Goal: Information Seeking & Learning: Check status

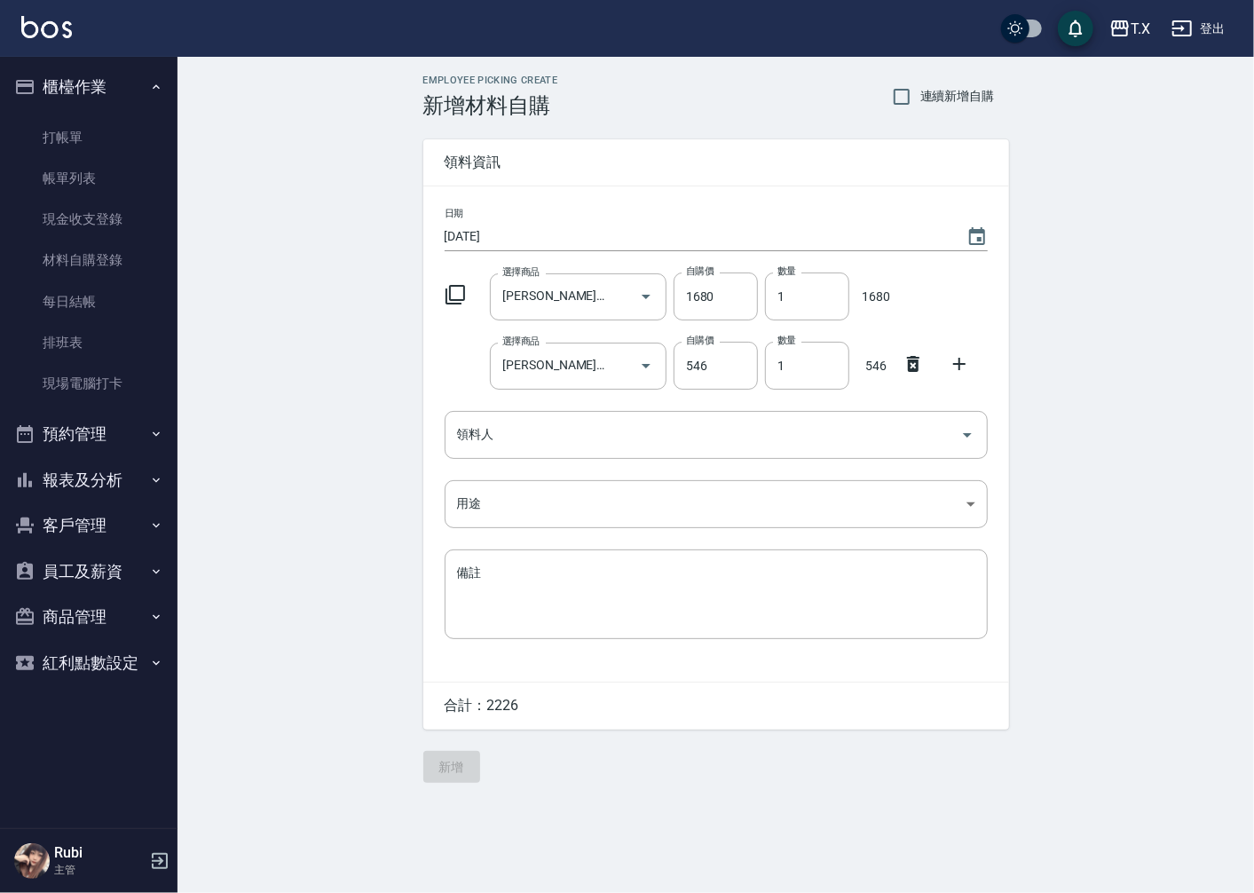
click at [1093, 610] on div "Employee Picking Create 新增材料自購 連續新增自購 領料資訊 日期 [DATE] 選擇商品 [PERSON_NAME]真澄滋養髮膜40…" at bounding box center [715, 429] width 1076 height 744
click at [419, 448] on div "Employee Picking Create 新增材料自購 連續新增自購 領料資訊 日期 [DATE] 選擇商品 [PERSON_NAME]真澄滋養髮膜40…" at bounding box center [716, 429] width 621 height 744
click at [142, 427] on button "預約管理" at bounding box center [88, 434] width 163 height 46
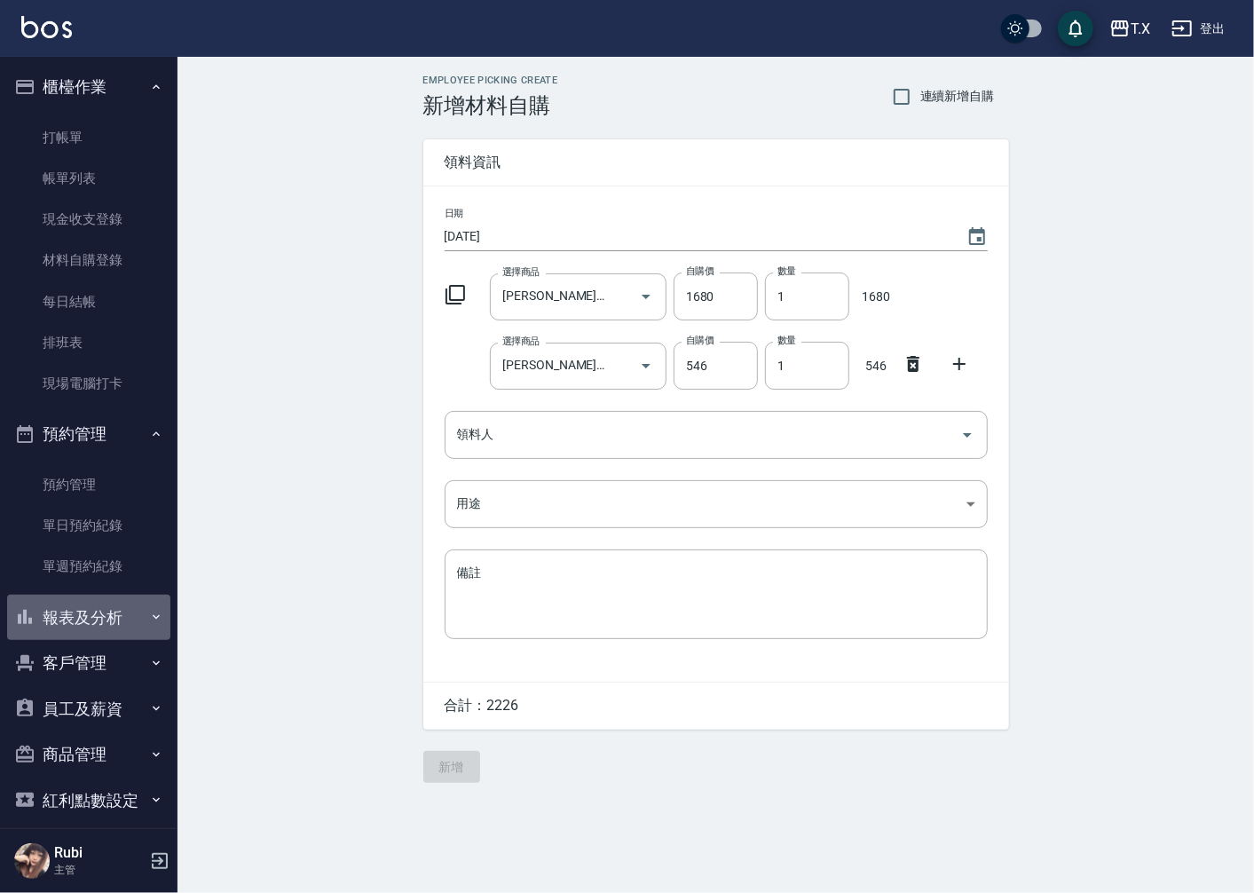
click at [116, 617] on button "報表及分析" at bounding box center [88, 618] width 163 height 46
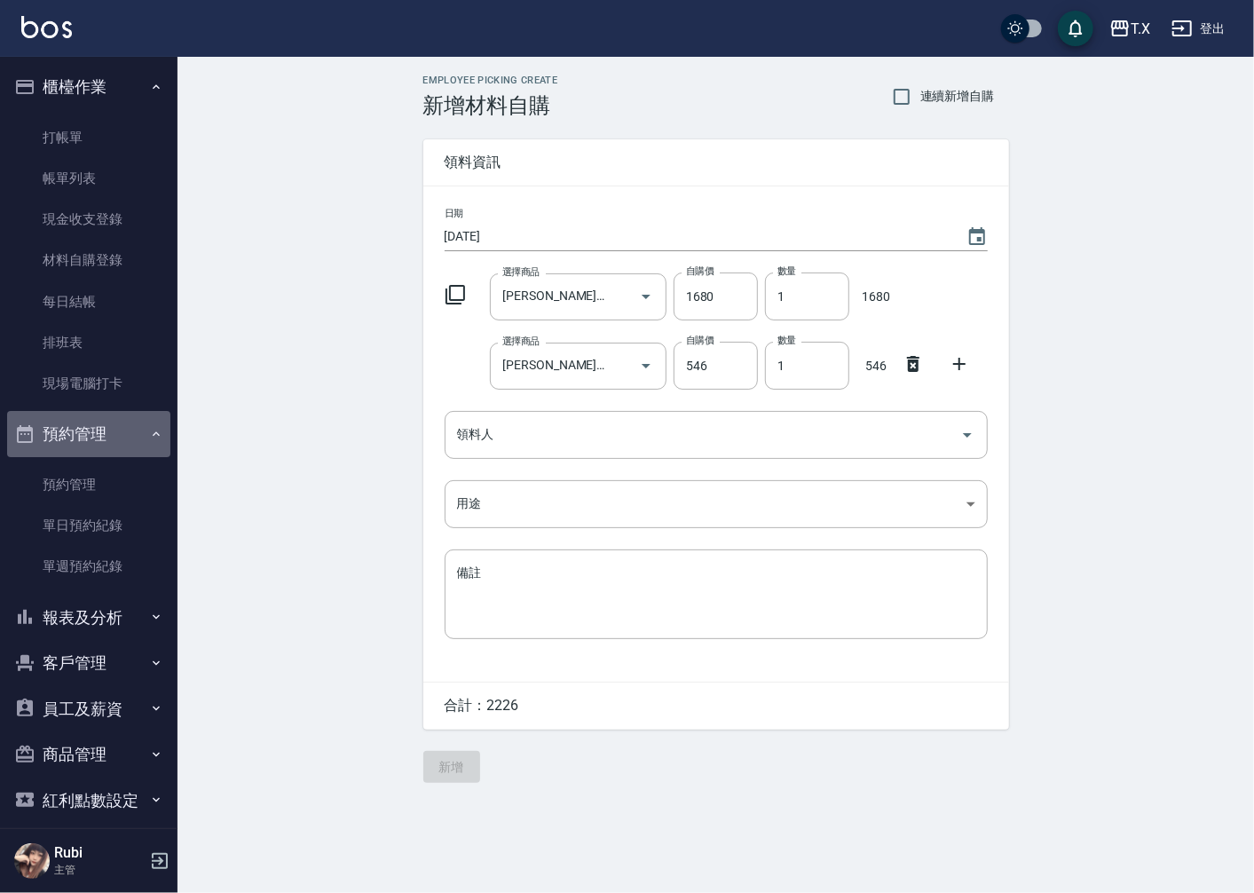
click at [102, 417] on button "預約管理" at bounding box center [88, 434] width 163 height 46
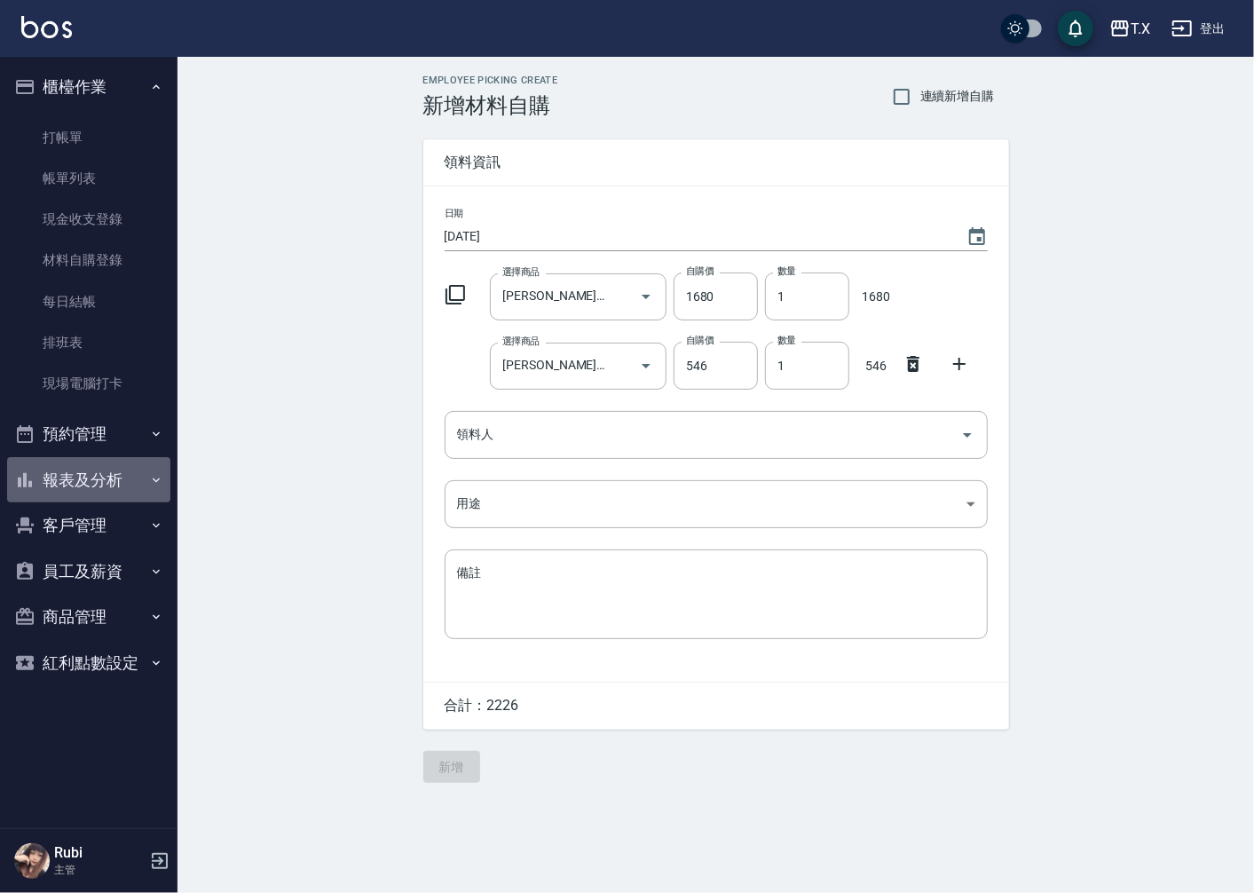
drag, startPoint x: 99, startPoint y: 485, endPoint x: 113, endPoint y: 534, distance: 50.6
click at [98, 519] on ul "櫃檯作業 打帳單 帳單列表 現金收支登錄 材料自購登錄 每日結帳 排班表 現場電腦打卡 預約管理 預約管理 單日預約紀錄 單週預約紀錄 報表及分析 報表目錄 …" at bounding box center [88, 374] width 163 height 635
click at [84, 477] on button "報表及分析" at bounding box center [88, 480] width 163 height 46
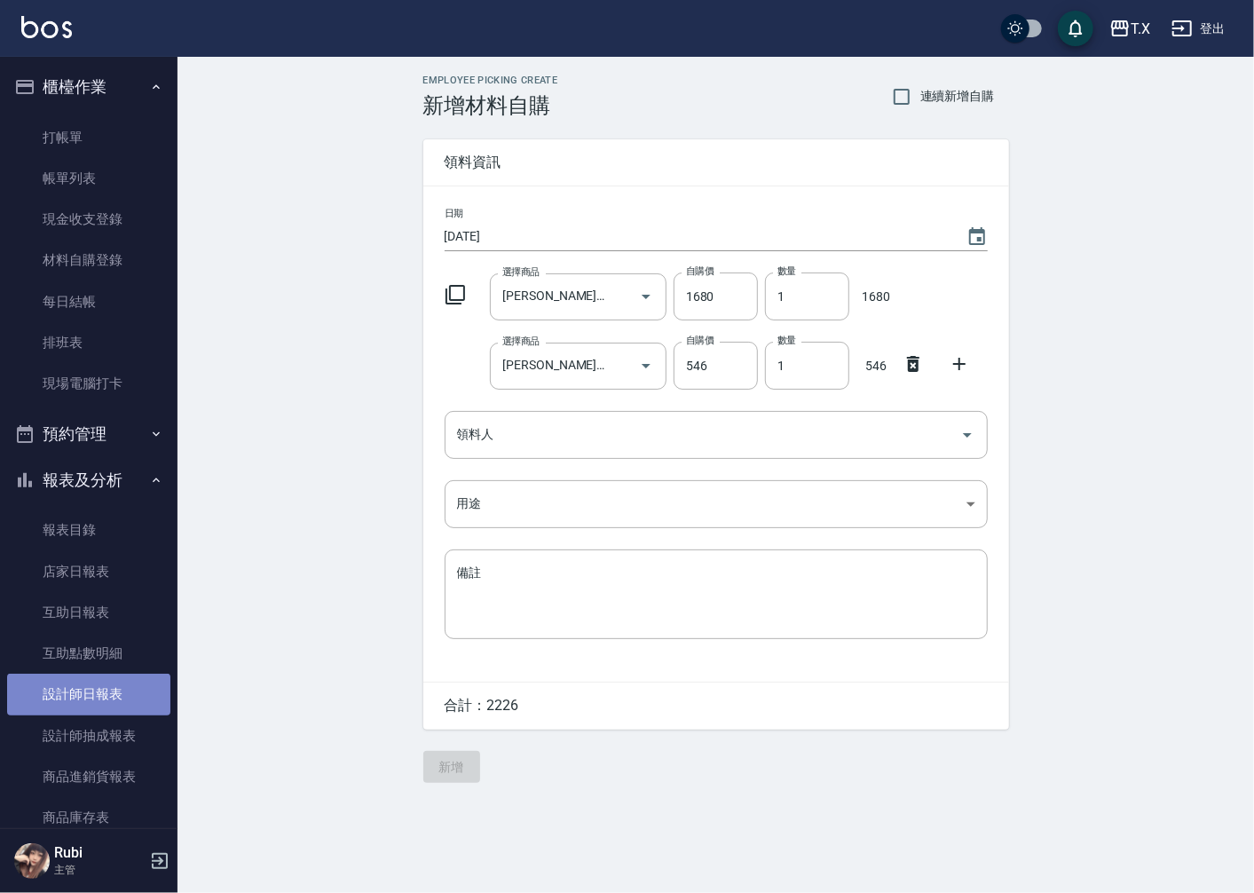
click at [111, 690] on link "設計師日報表" at bounding box center [88, 694] width 163 height 41
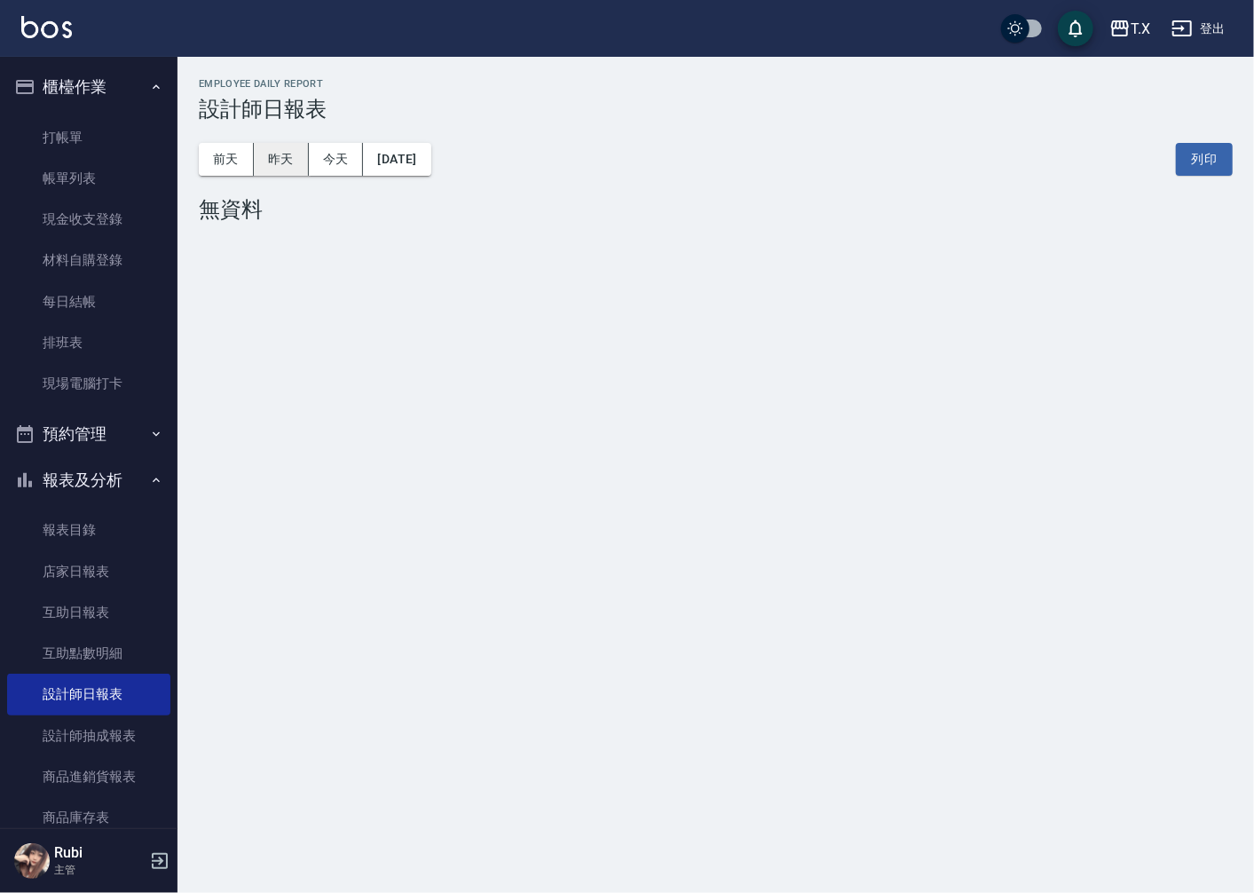
click at [285, 151] on button "昨天" at bounding box center [281, 159] width 55 height 33
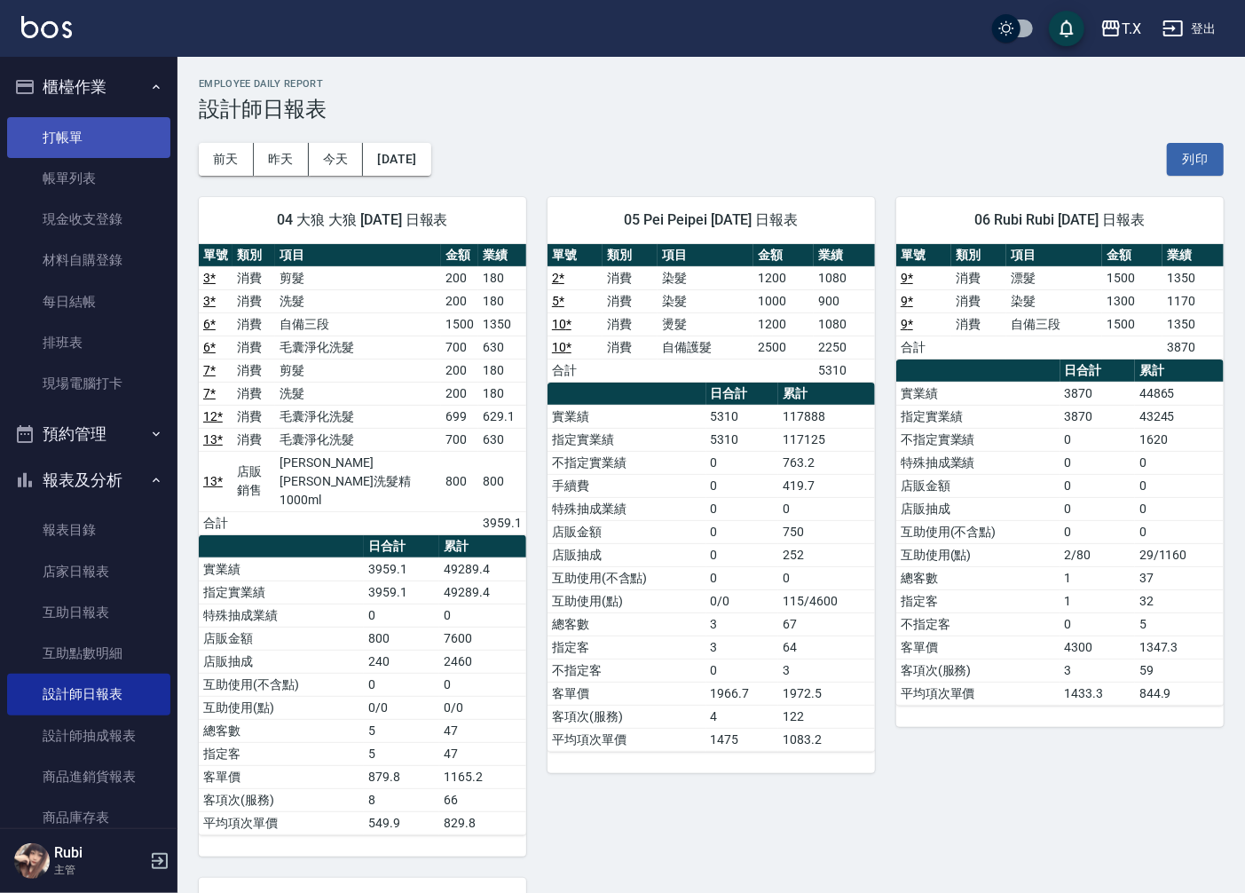
click at [99, 122] on link "打帳單" at bounding box center [88, 137] width 163 height 41
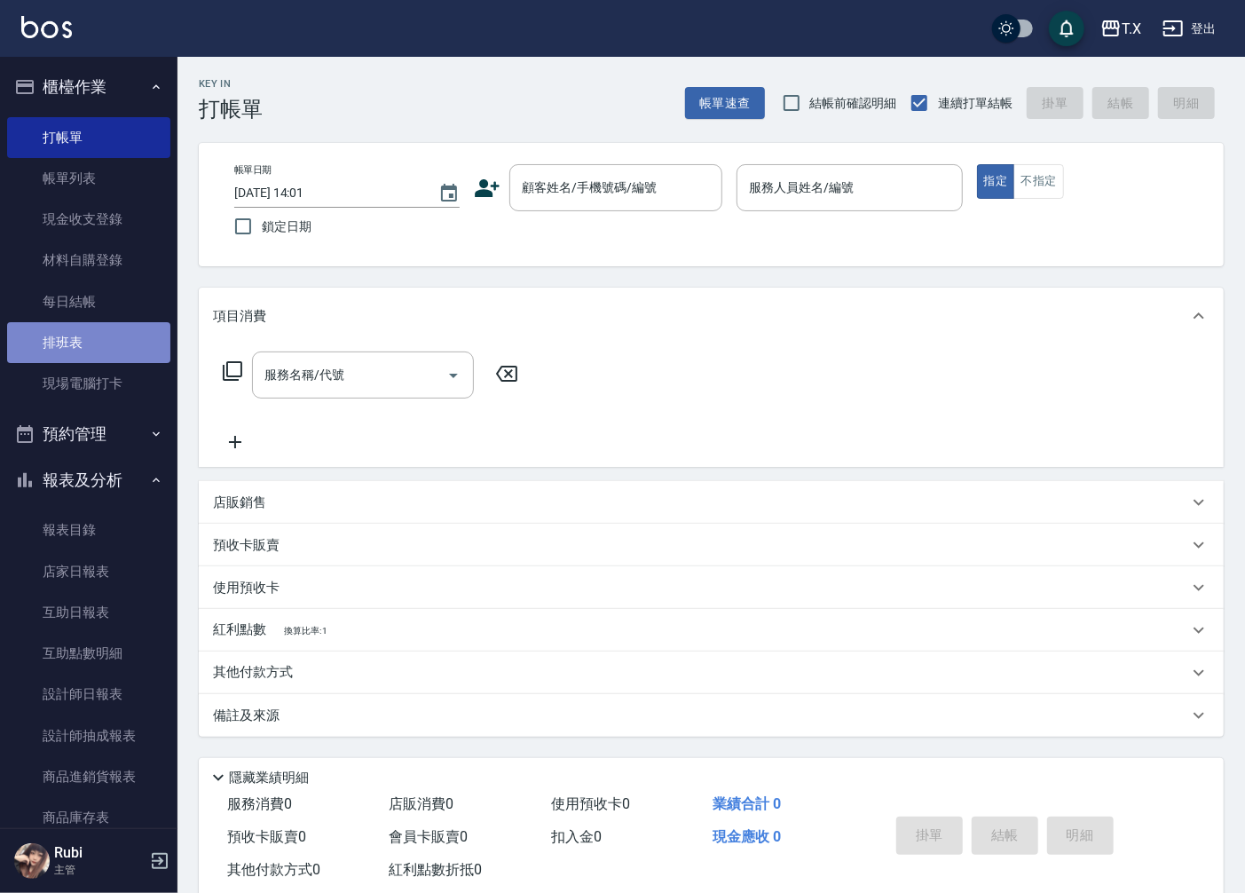
click at [120, 342] on link "排班表" at bounding box center [88, 342] width 163 height 41
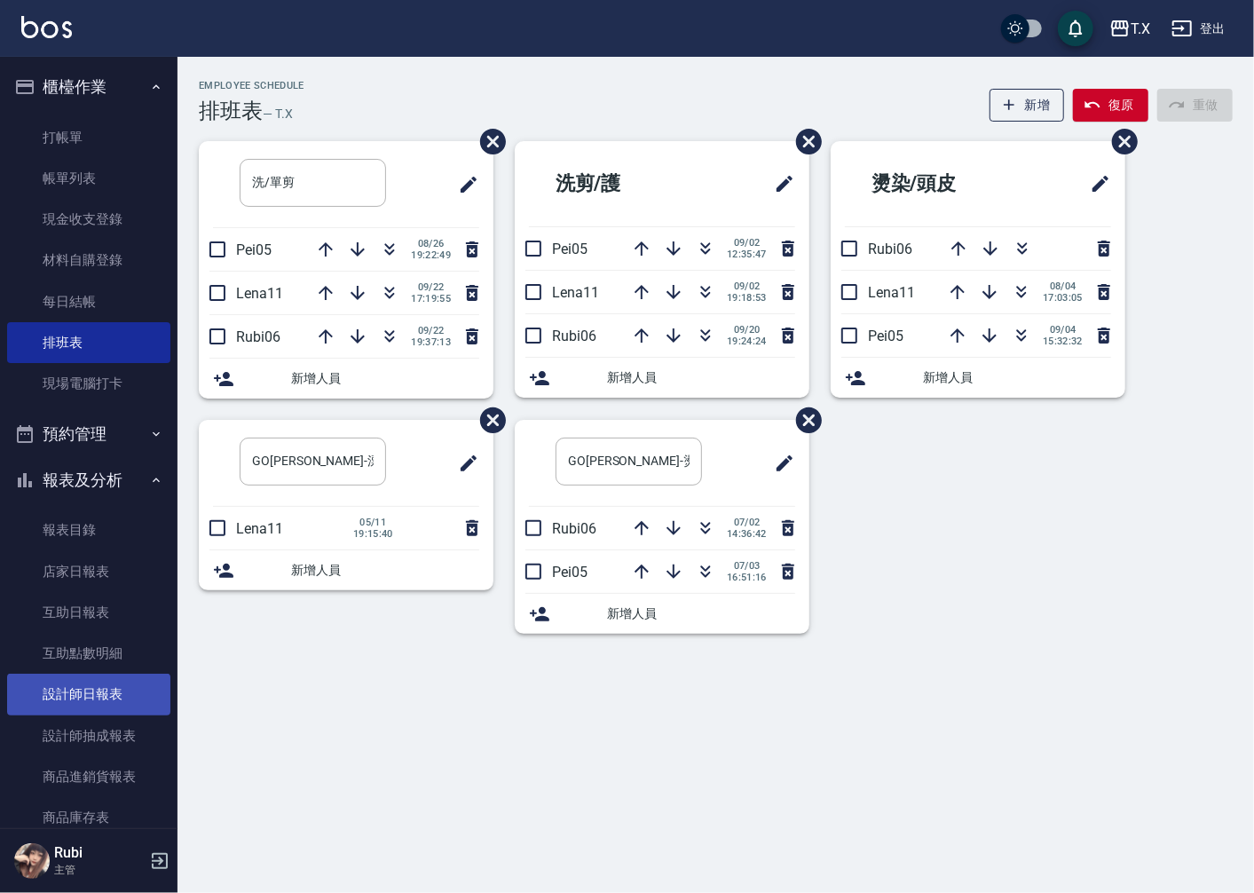
click at [111, 698] on link "設計師日報表" at bounding box center [88, 694] width 163 height 41
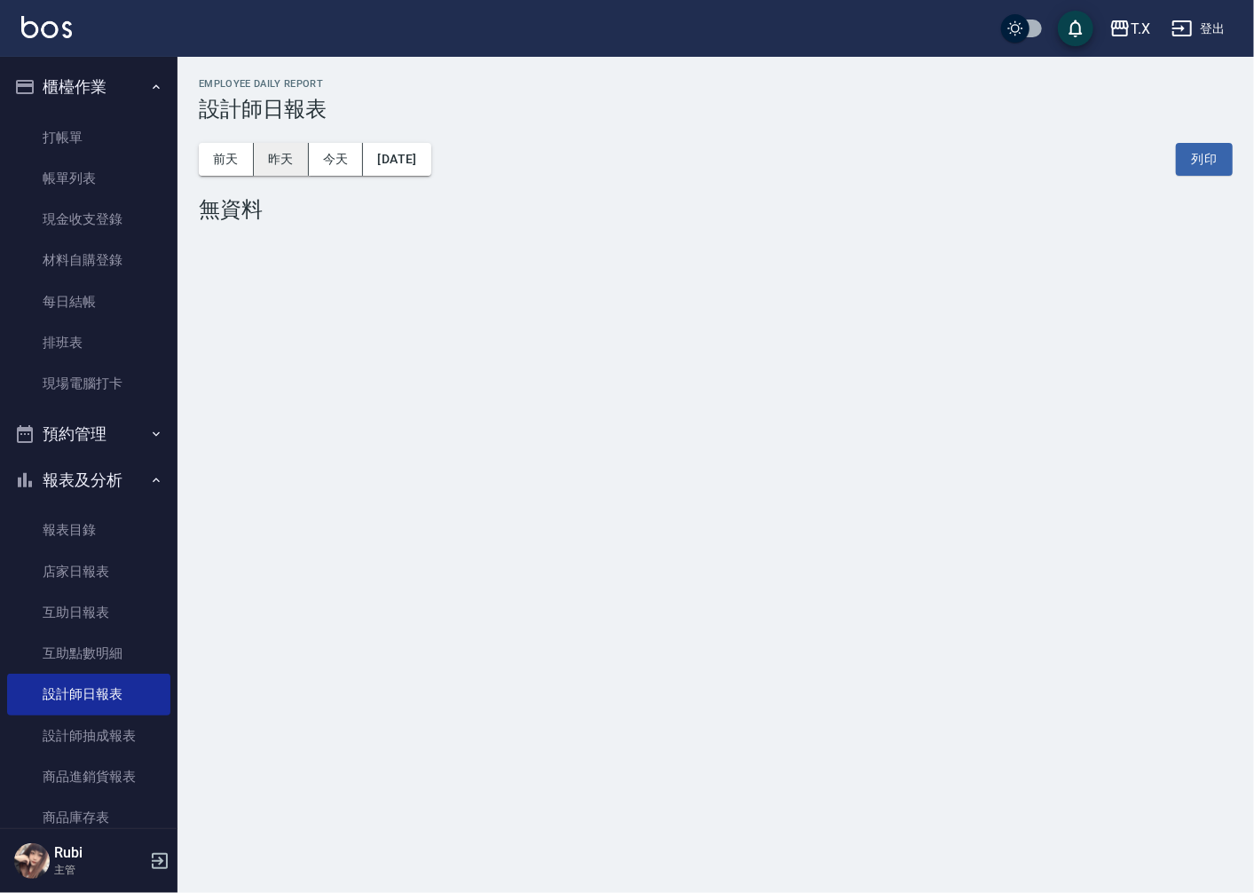
click at [263, 169] on button "昨天" at bounding box center [281, 159] width 55 height 33
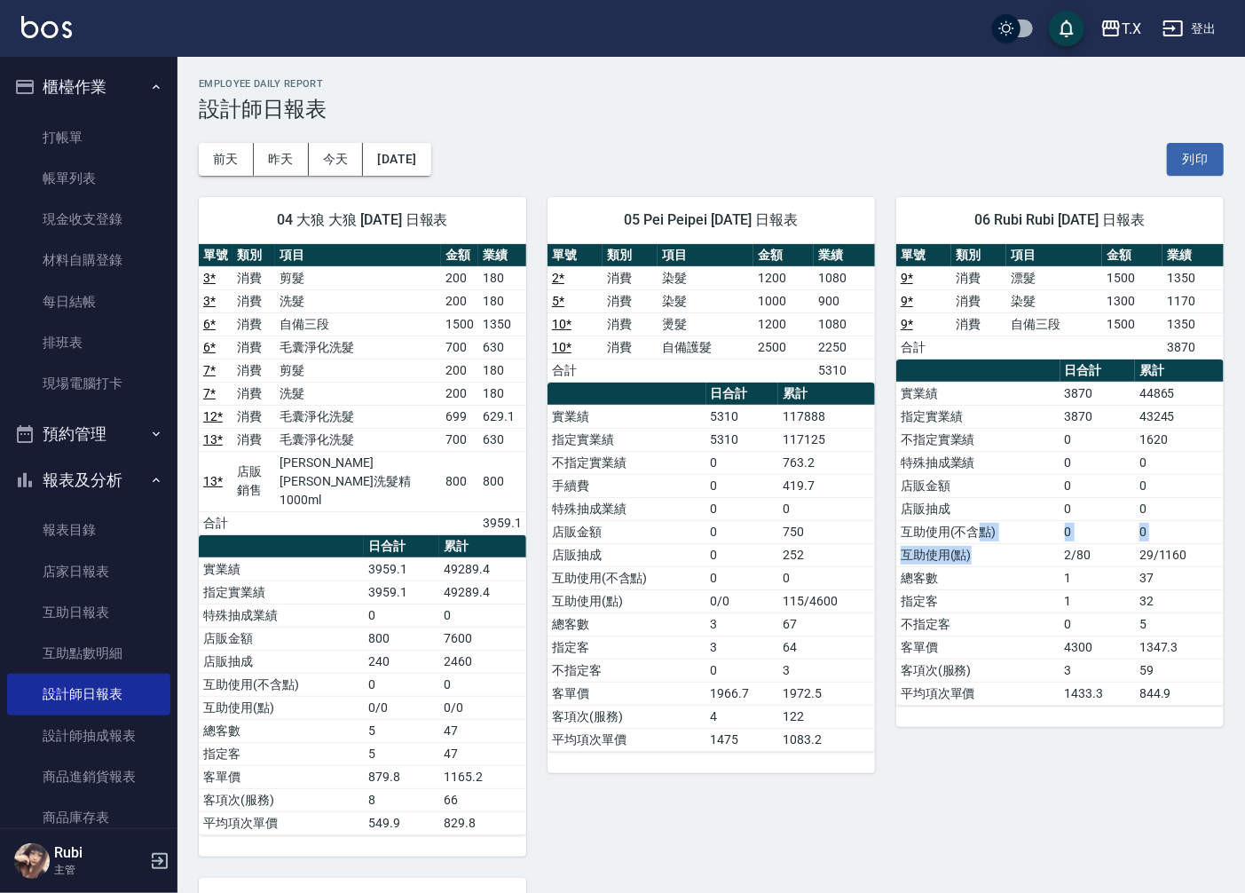
drag, startPoint x: 977, startPoint y: 541, endPoint x: 994, endPoint y: 589, distance: 50.8
click at [994, 581] on tbody "實業績 3870 44865 指定實業績 3870 43245 不指定實業績 0 1620 特殊抽成業績 0 0 店販金額 0 0 店販抽成 0 0 互助使用…" at bounding box center [1059, 543] width 327 height 323
drag, startPoint x: 998, startPoint y: 646, endPoint x: 988, endPoint y: 633, distance: 17.0
click at [988, 633] on tbody "實業績 3870 44865 指定實業績 3870 43245 不指定實業績 0 1620 特殊抽成業績 0 0 店販金額 0 0 店販抽成 0 0 互助使用…" at bounding box center [1059, 543] width 327 height 323
drag, startPoint x: 951, startPoint y: 545, endPoint x: 942, endPoint y: 522, distance: 24.7
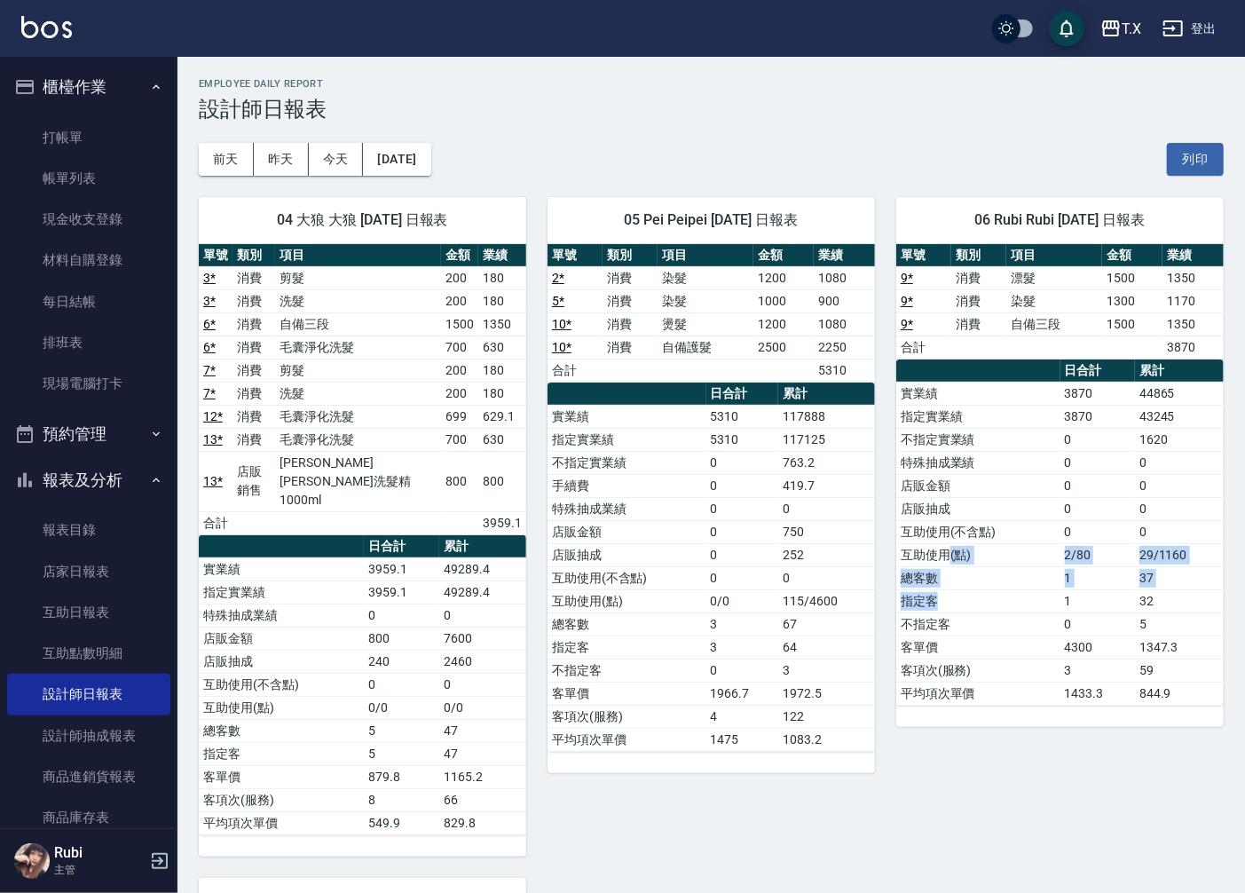
click at [950, 539] on tbody "實業績 3870 44865 指定實業績 3870 43245 不指定實業績 0 1620 特殊抽成業績 0 0 店販金額 0 0 店販抽成 0 0 互助使用…" at bounding box center [1059, 543] width 327 height 323
drag, startPoint x: 933, startPoint y: 492, endPoint x: 1009, endPoint y: 623, distance: 151.9
click at [994, 593] on tbody "實業績 3870 44865 指定實業績 3870 43245 不指定實業績 0 1620 特殊抽成業績 0 0 店販金額 0 0 店販抽成 0 0 互助使用…" at bounding box center [1059, 543] width 327 height 323
click at [1012, 630] on td "不指定客" at bounding box center [978, 623] width 164 height 23
